Goal: Task Accomplishment & Management: Use online tool/utility

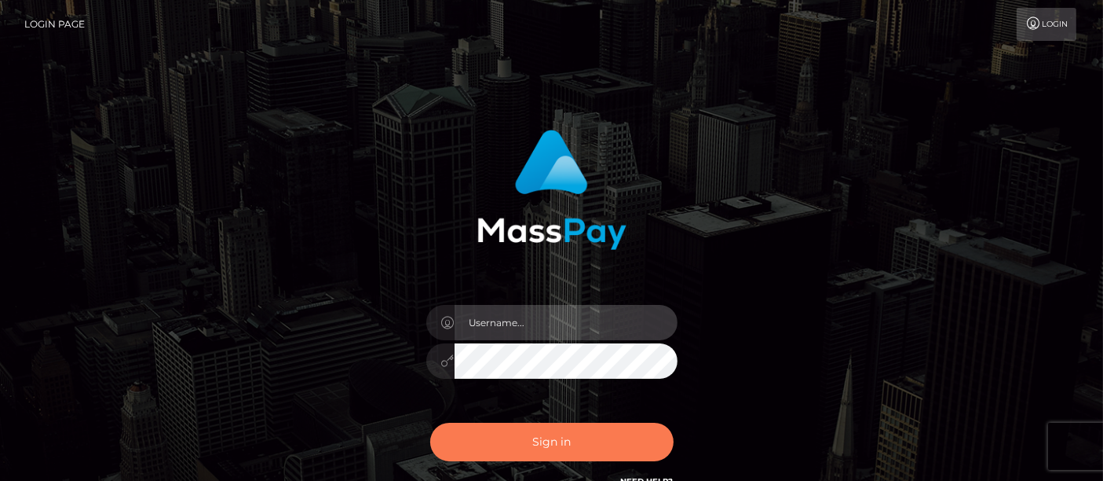
type input "matthew.wong"
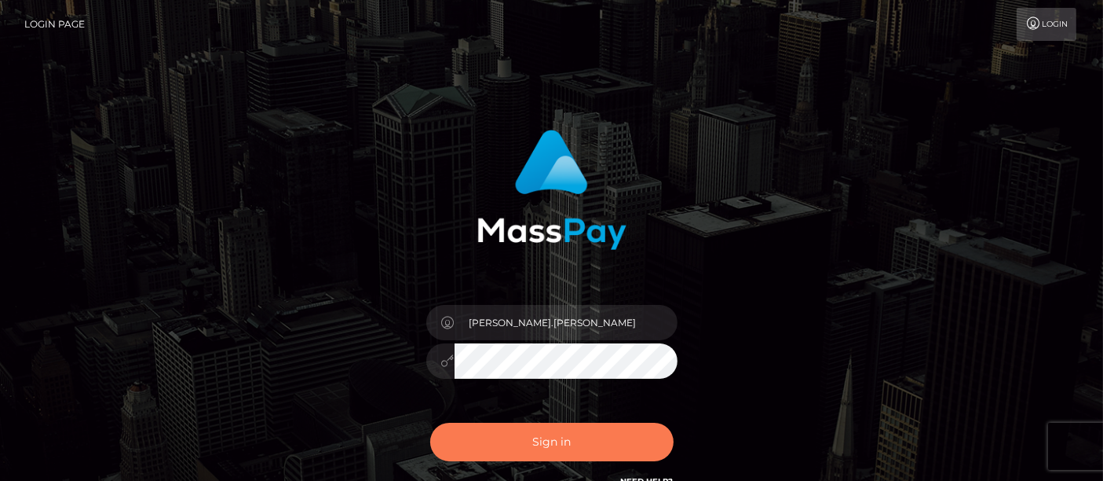
click at [551, 439] on button "Sign in" at bounding box center [551, 442] width 243 height 38
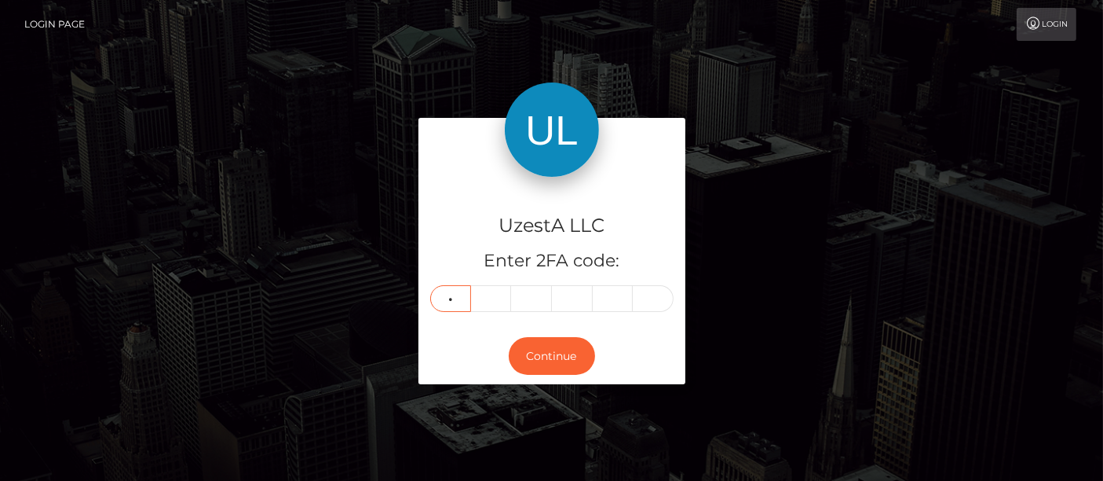
type input "8"
type input "2"
type input "7"
type input "2"
type input "5"
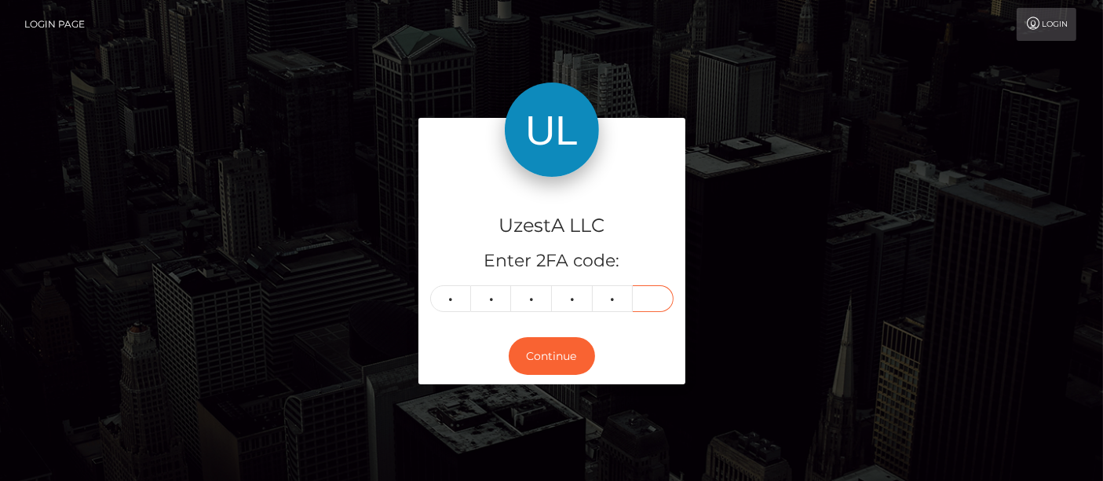
type input "3"
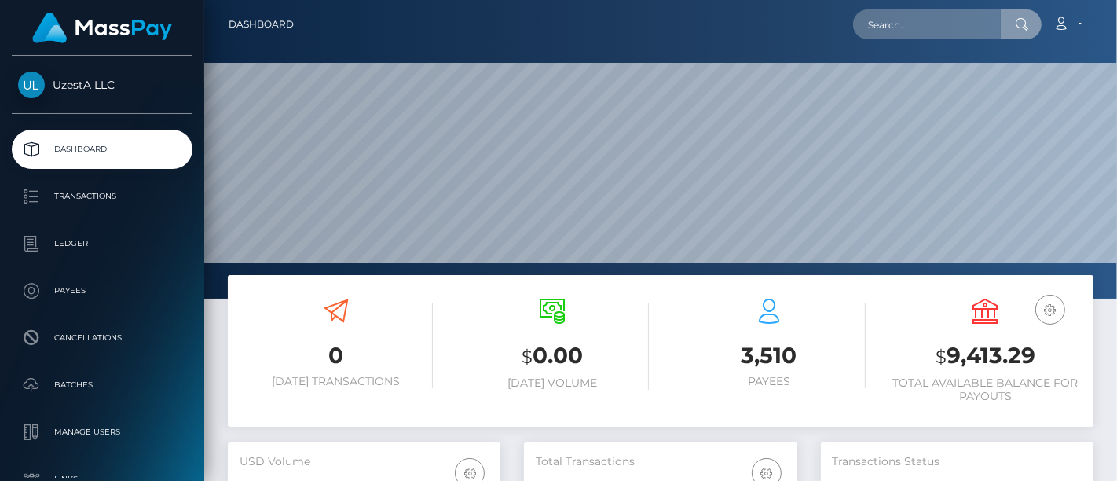
scroll to position [278, 273]
click at [915, 30] on input "text" at bounding box center [927, 24] width 148 height 30
paste input "2063929"
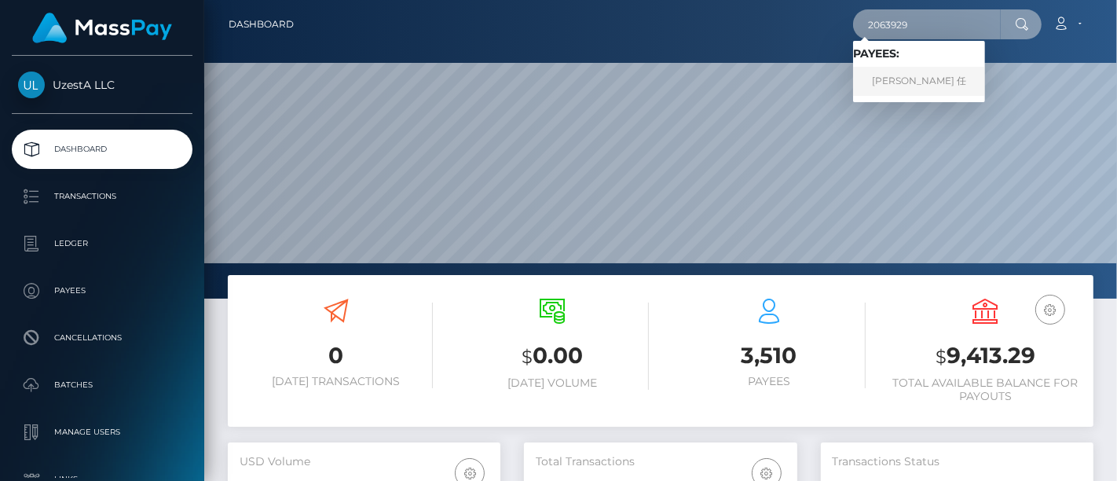
type input "2063929"
click at [896, 78] on link "金艳 任" at bounding box center [919, 81] width 132 height 29
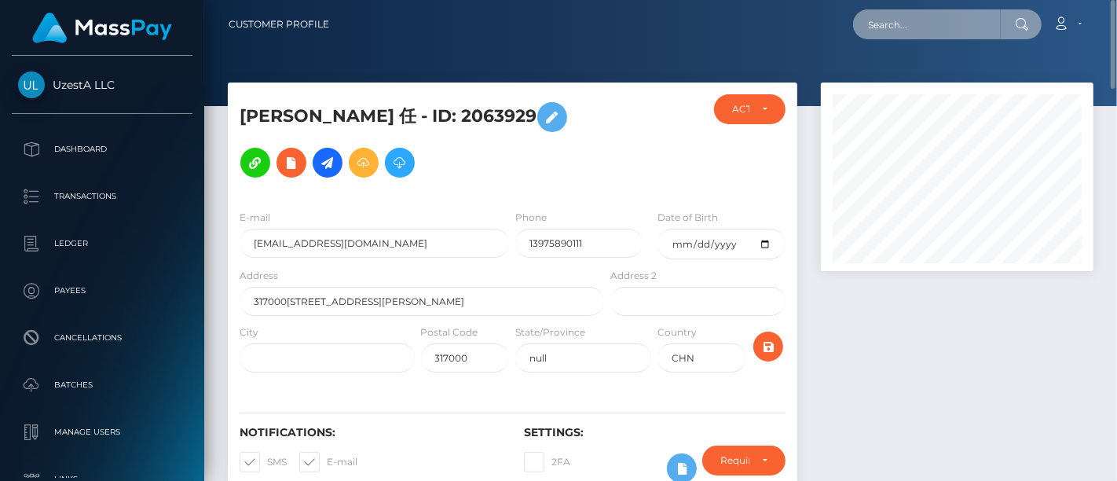
click at [897, 31] on input "text" at bounding box center [927, 24] width 148 height 30
click at [385, 174] on button at bounding box center [400, 163] width 30 height 30
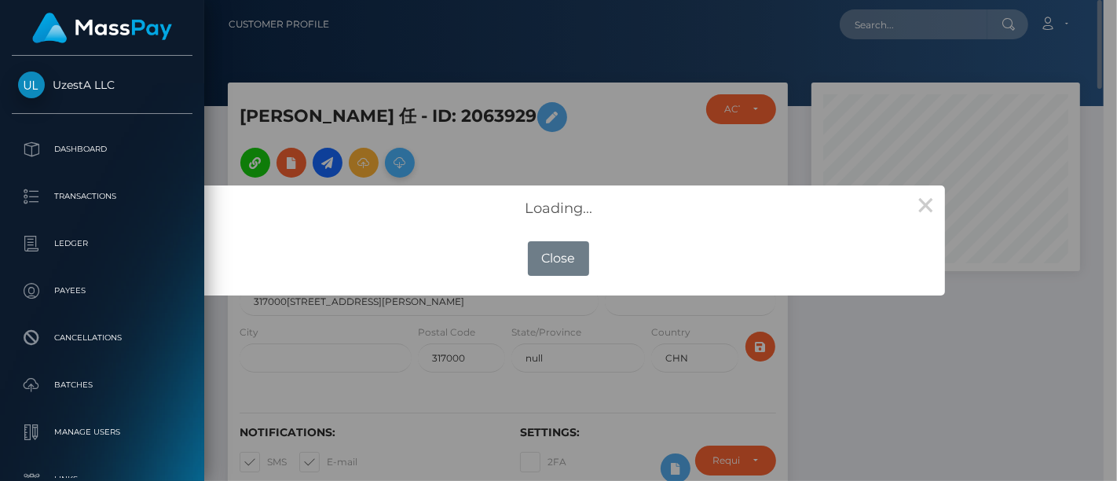
scroll to position [785159, 785079]
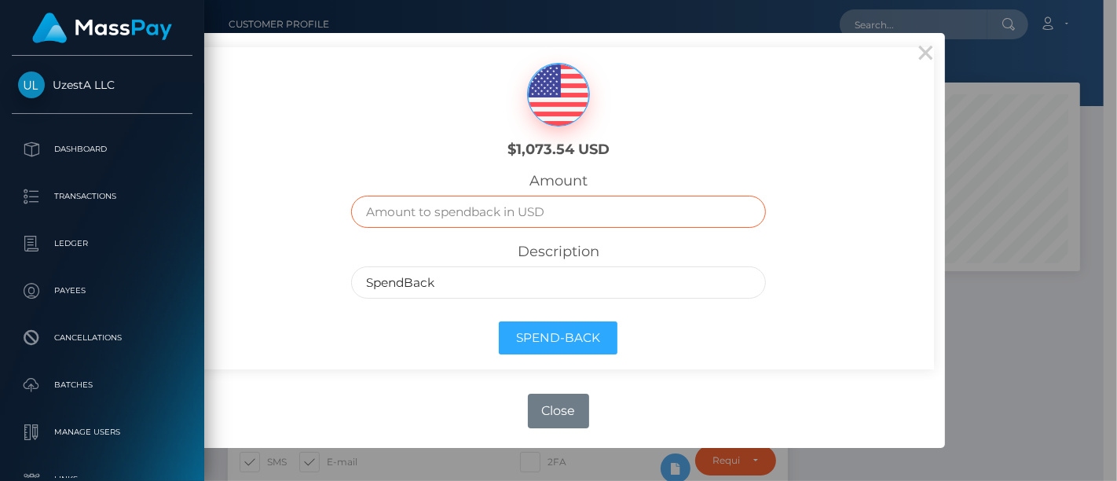
click at [477, 220] on input "text" at bounding box center [558, 212] width 414 height 32
type input "1000"
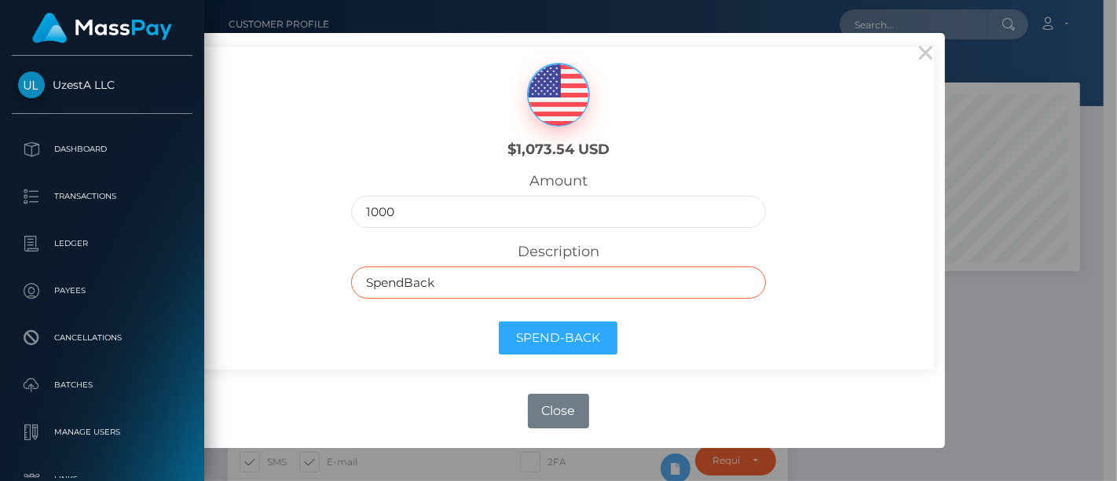
drag, startPoint x: 492, startPoint y: 273, endPoint x: 356, endPoint y: 325, distance: 146.2
click at [266, 268] on div "$1,073.54 USD Amount 1000 Description SpendBack Spend-Back" at bounding box center [558, 208] width 751 height 322
paste input "劉隽翔"
type input "劉隽翔"
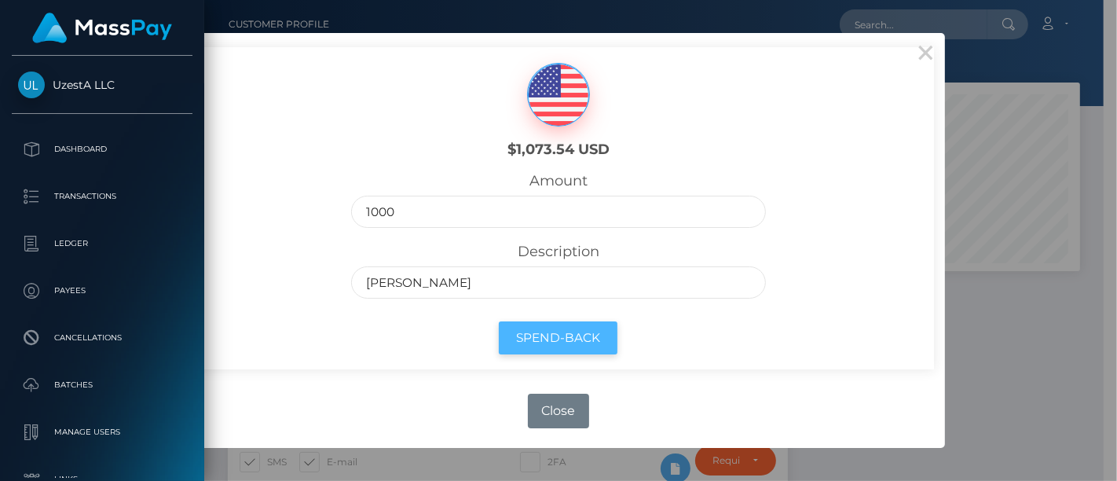
click at [551, 333] on button "Spend-Back" at bounding box center [558, 338] width 119 height 34
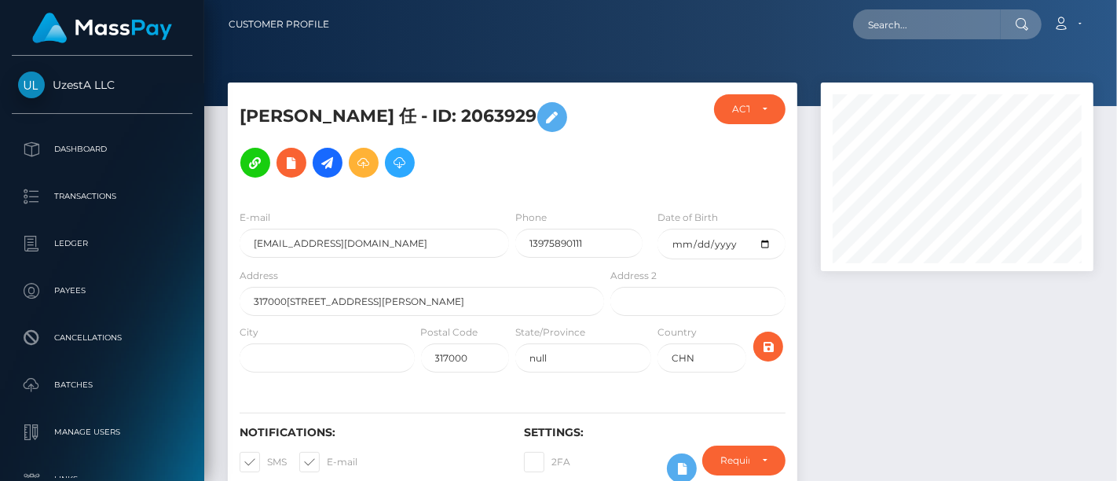
scroll to position [188, 273]
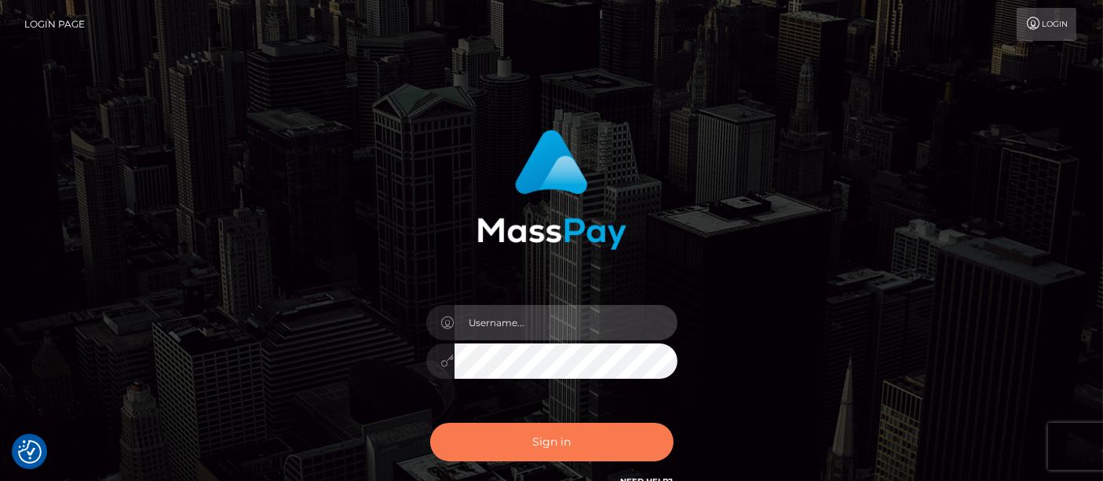
type input "matthew.wong"
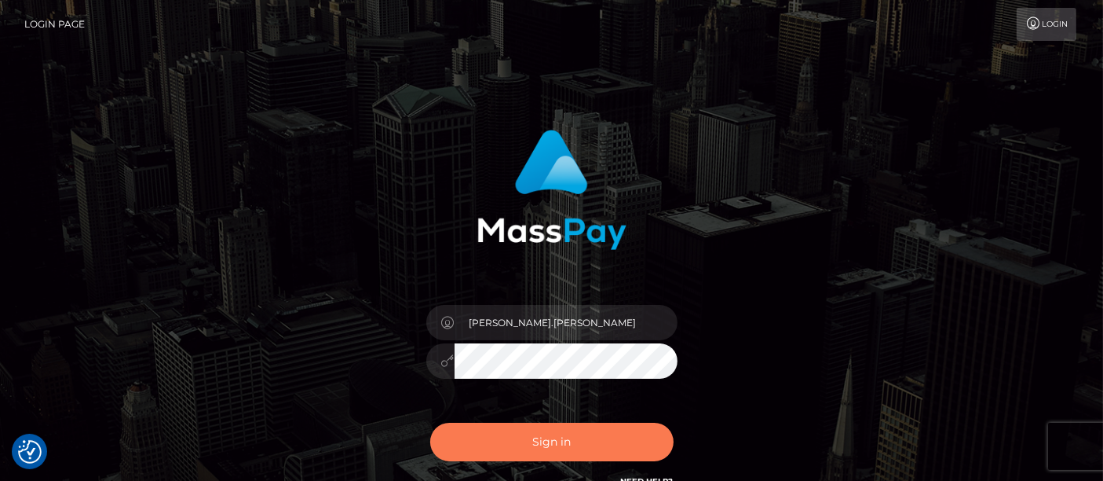
click at [531, 443] on button "Sign in" at bounding box center [551, 442] width 243 height 38
click at [532, 440] on button "Sign in" at bounding box center [551, 442] width 243 height 38
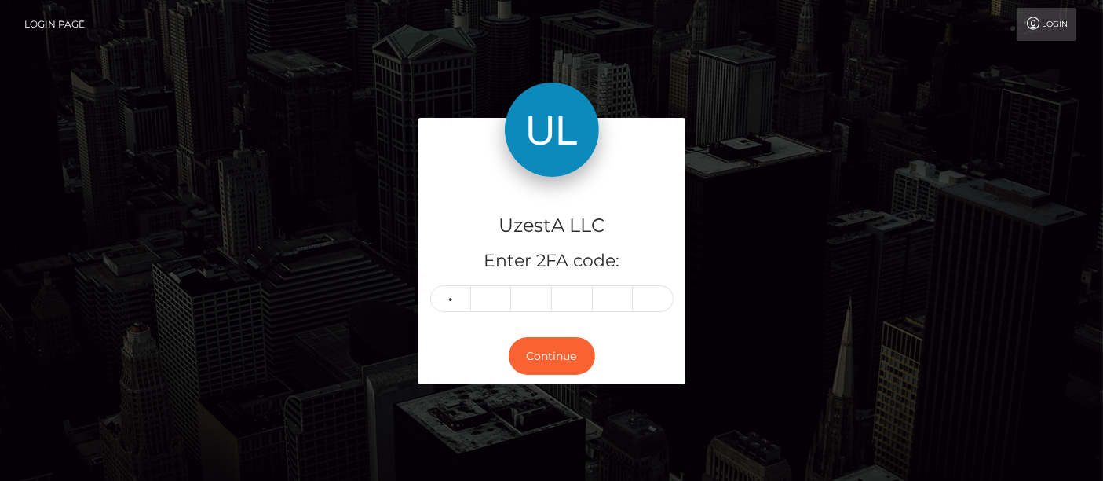
type input "0"
type input "4"
type input "1"
type input "3"
type input "5"
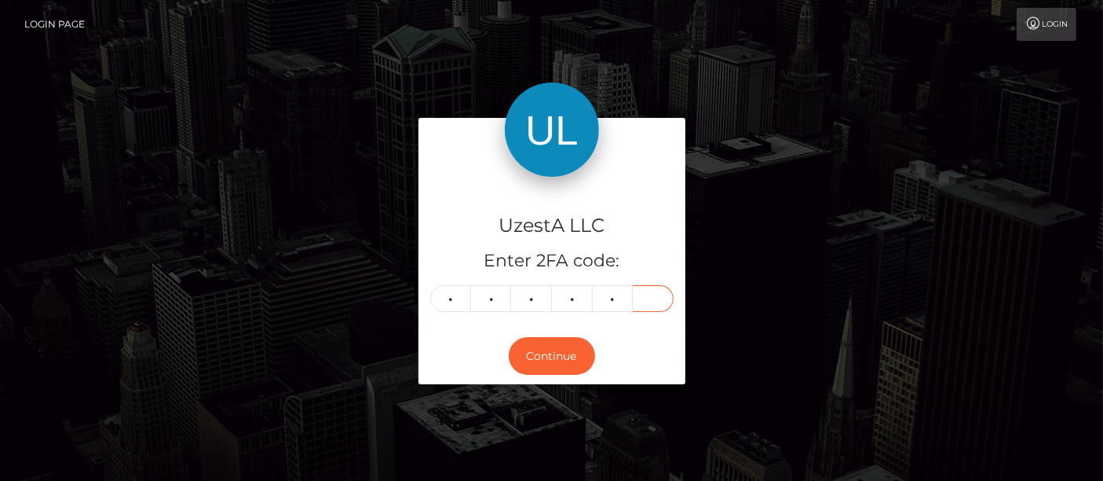
type input "1"
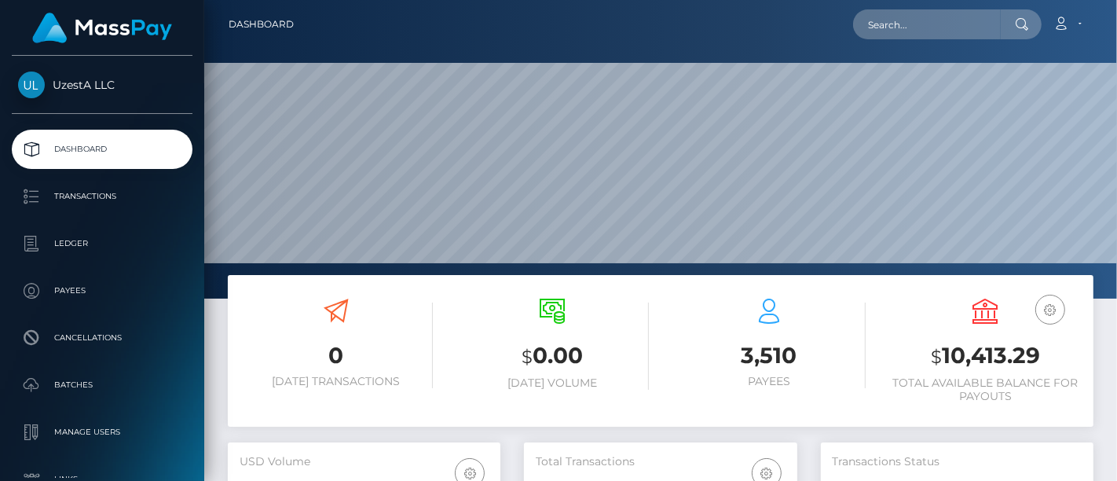
scroll to position [278, 273]
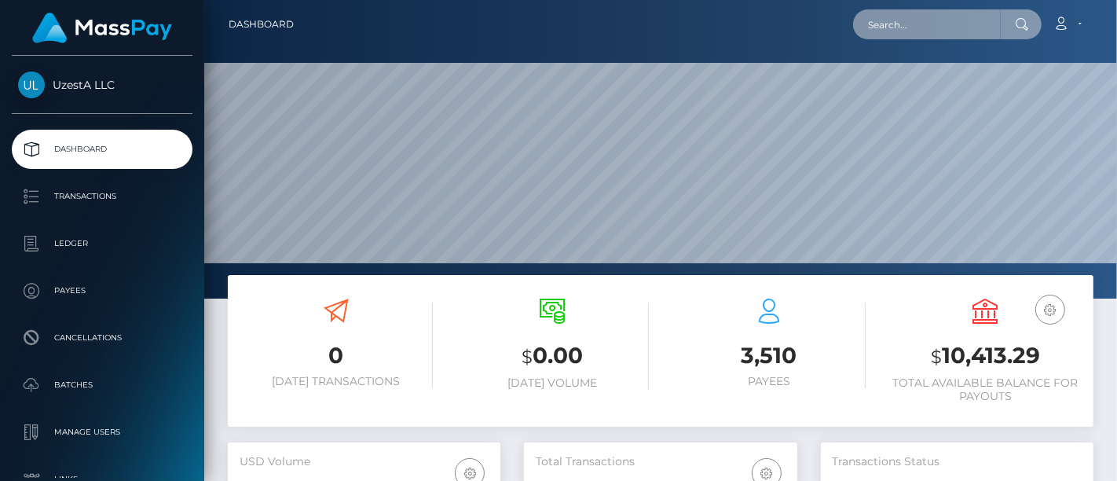
click at [883, 24] on input "text" at bounding box center [927, 24] width 148 height 30
paste input "車躍進"
drag, startPoint x: 927, startPoint y: 24, endPoint x: 717, endPoint y: 6, distance: 210.4
click at [718, 6] on nav "Dashboard 車躍進 Loading... Loading... Account Logout" at bounding box center [660, 24] width 913 height 49
paste input "4899721"
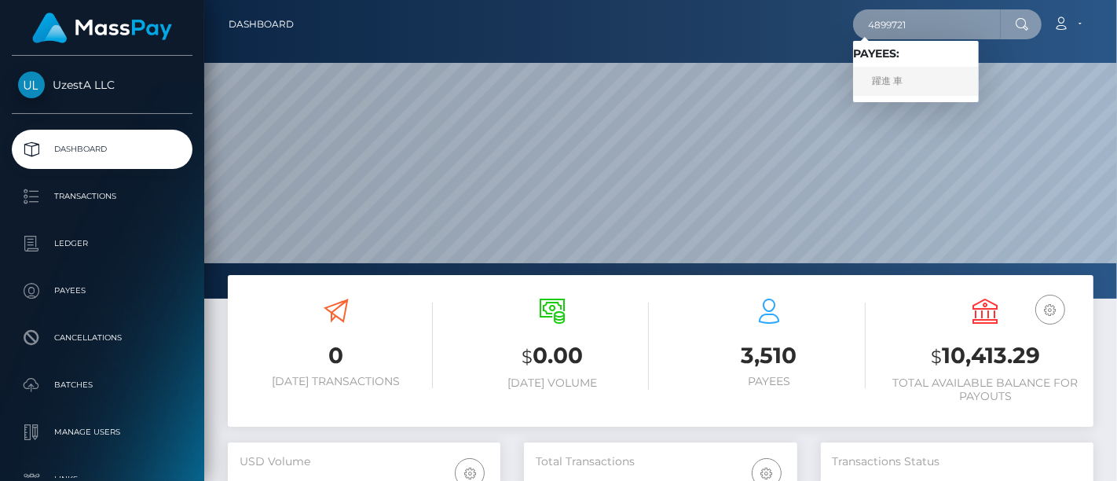
type input "4899721"
click at [891, 75] on link "躍進 車" at bounding box center [916, 81] width 126 height 29
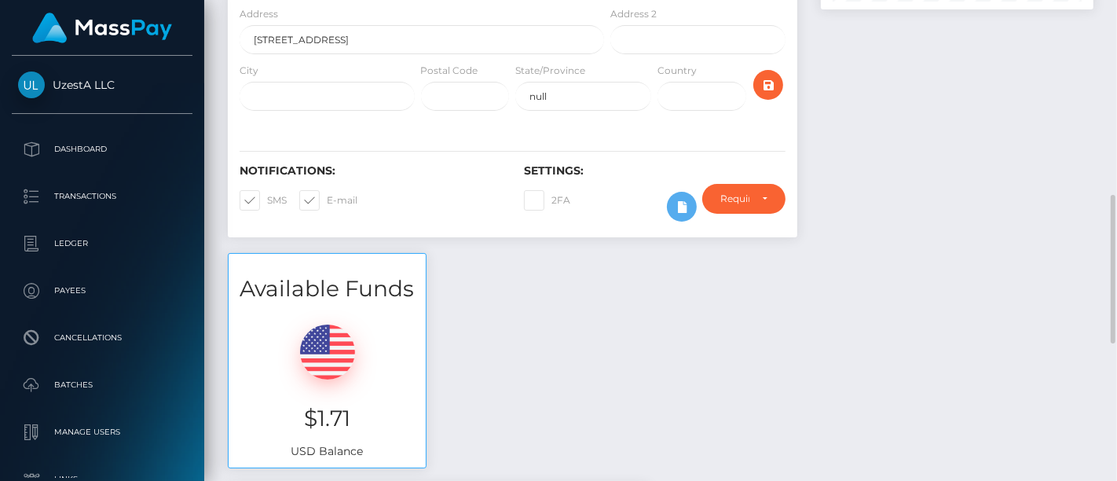
scroll to position [349, 0]
